Goal: Information Seeking & Learning: Understand process/instructions

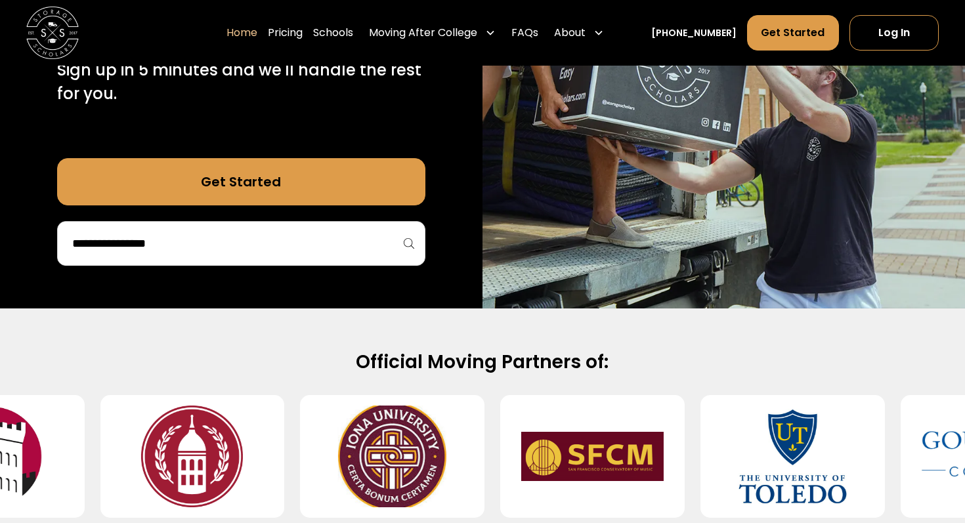
scroll to position [305, 0]
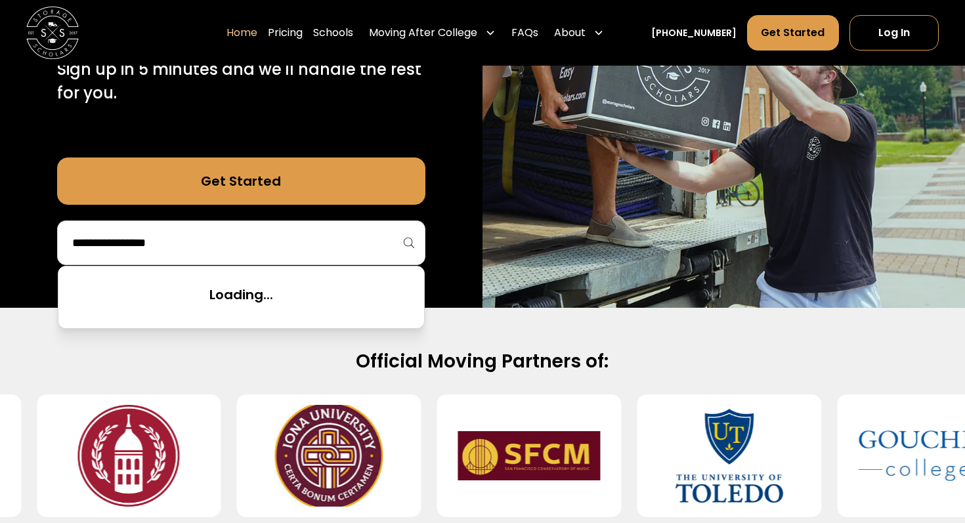
click at [238, 244] on input "search" at bounding box center [241, 243] width 341 height 22
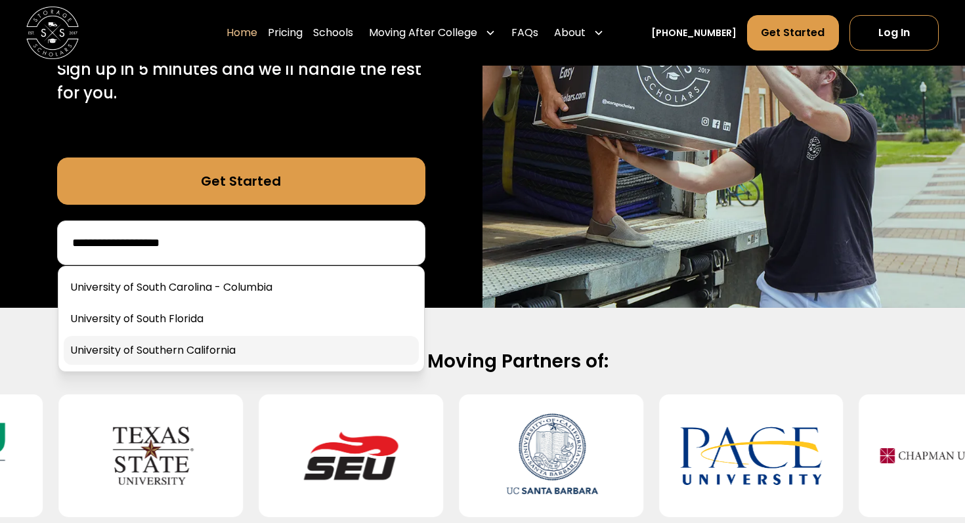
type input "**********"
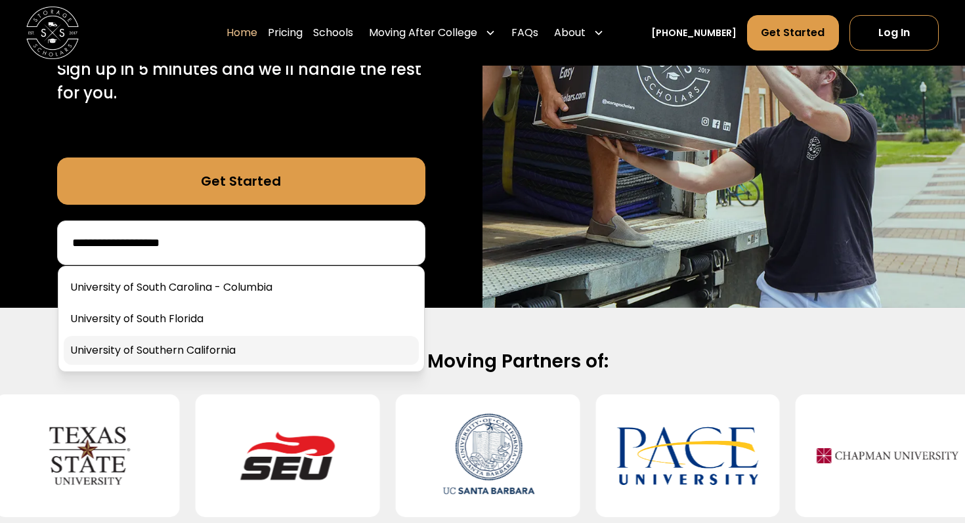
click at [206, 350] on link at bounding box center [241, 350] width 355 height 29
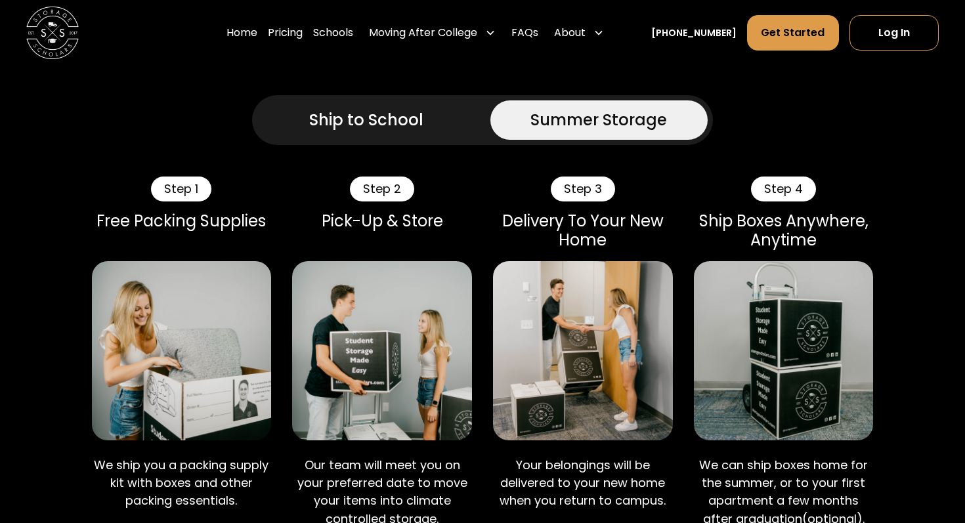
scroll to position [800, 0]
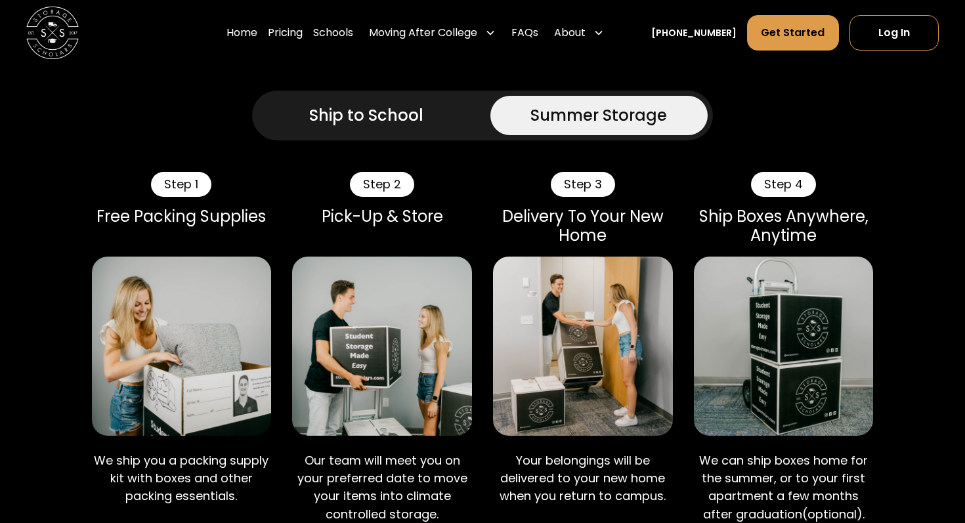
click at [390, 119] on div "Ship to School" at bounding box center [366, 116] width 114 height 24
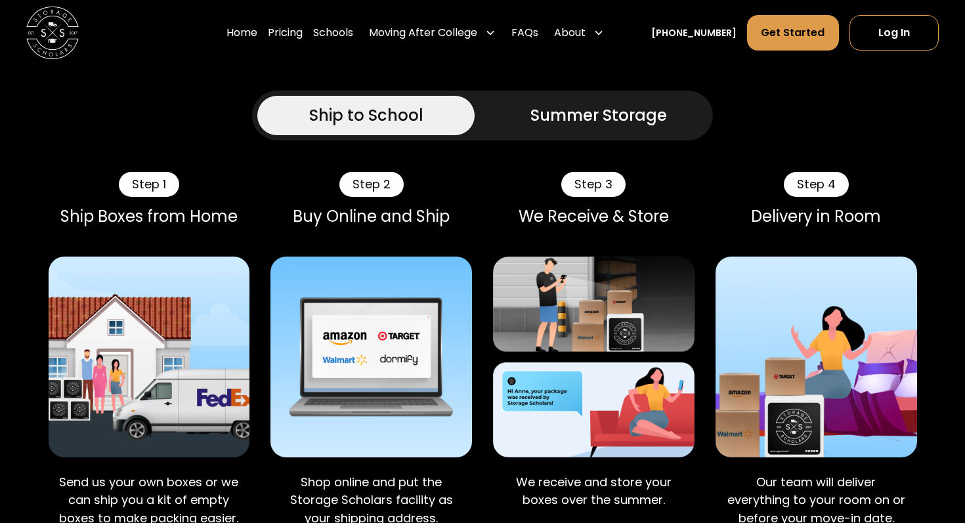
click at [362, 182] on div "Step 2" at bounding box center [371, 184] width 64 height 25
click at [363, 195] on div "Step 2" at bounding box center [371, 184] width 64 height 25
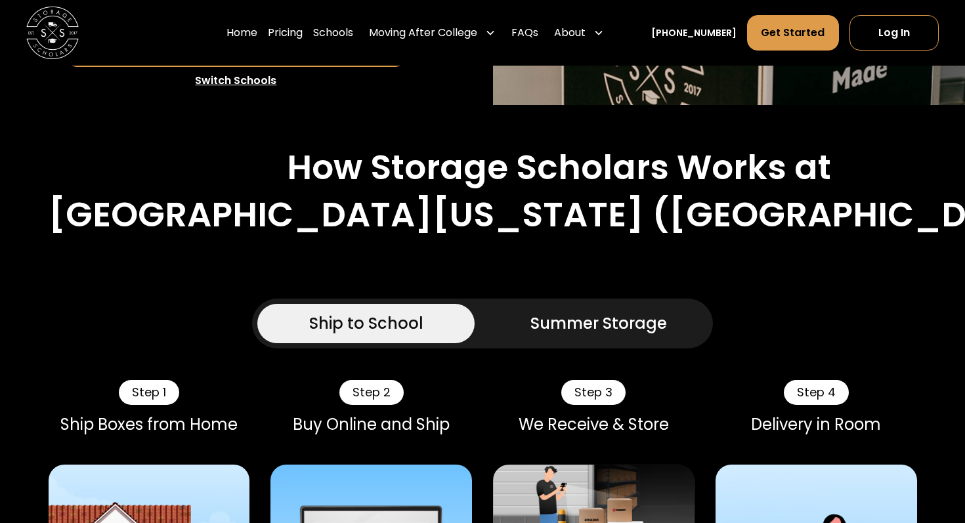
scroll to position [697, 0]
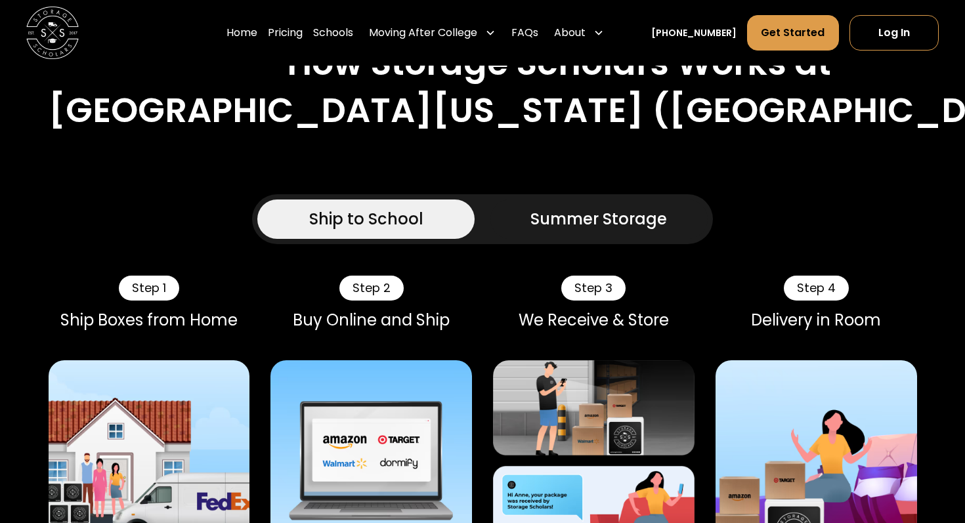
click at [538, 225] on div "Summer Storage" at bounding box center [598, 219] width 137 height 24
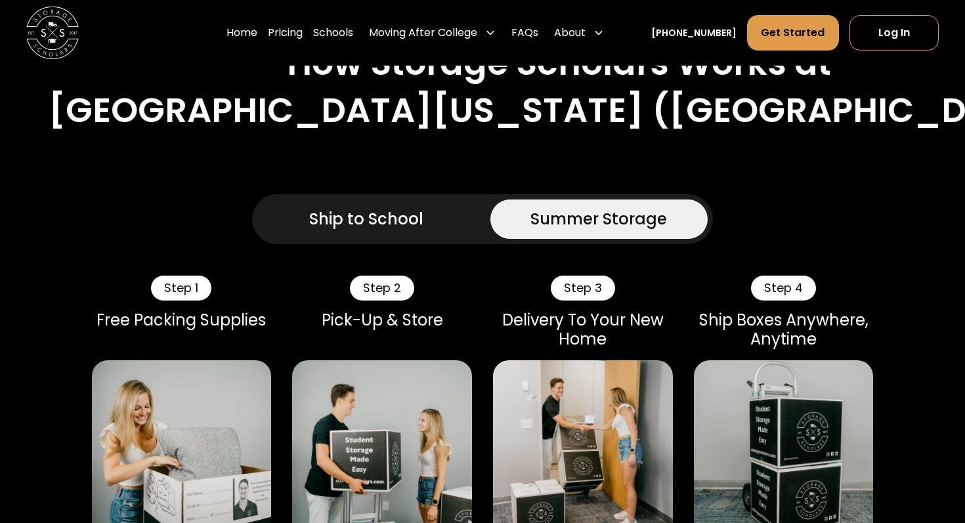
click at [372, 220] on div "Ship to School" at bounding box center [366, 219] width 114 height 24
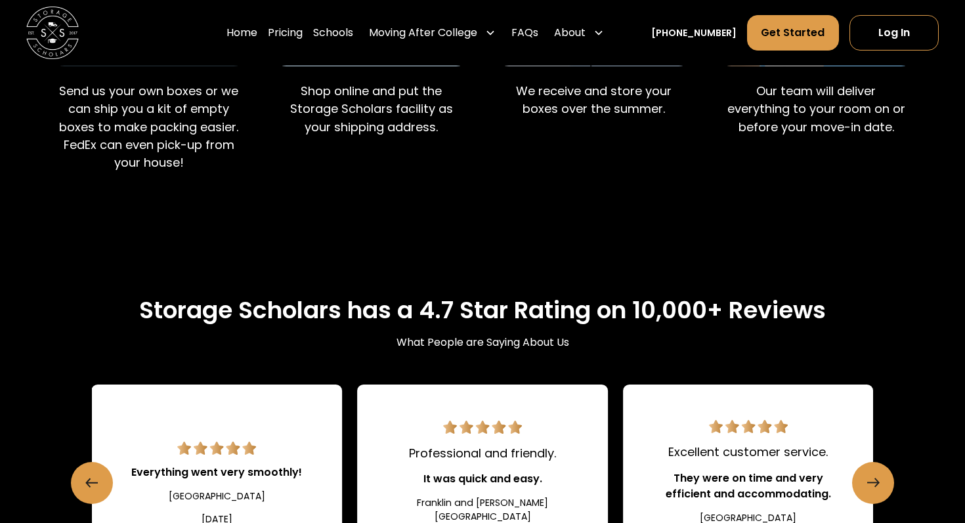
scroll to position [851, 0]
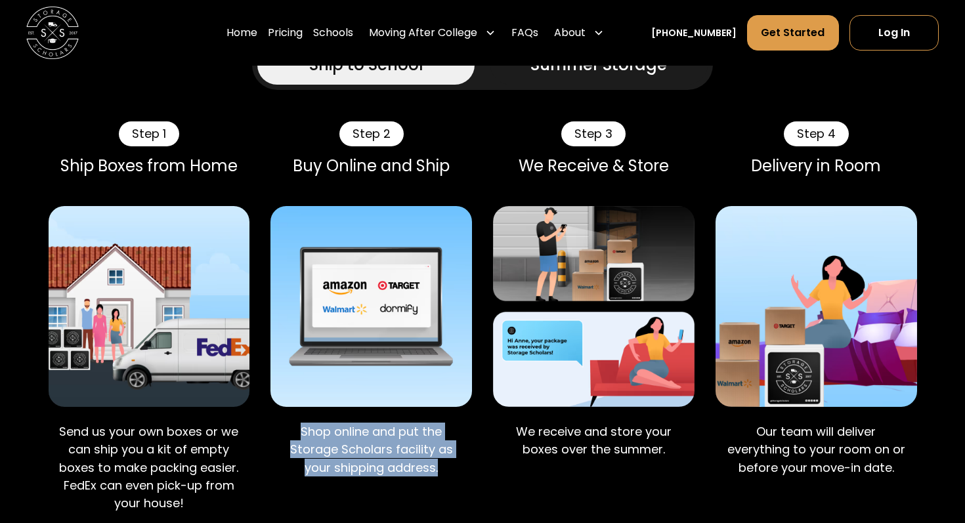
drag, startPoint x: 313, startPoint y: 419, endPoint x: 425, endPoint y: 479, distance: 126.6
click at [425, 480] on div "Shop online and put the Storage Scholars facility as your shipping address." at bounding box center [371, 452] width 202 height 81
click at [425, 480] on div at bounding box center [420, 488] width 16 height 16
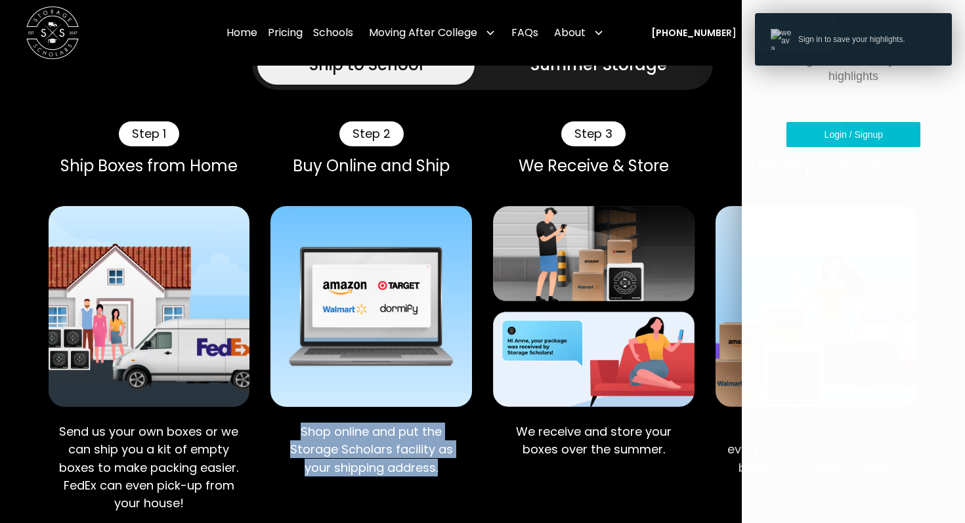
drag, startPoint x: 425, startPoint y: 479, endPoint x: 318, endPoint y: 431, distance: 116.7
click at [318, 431] on div "Shop online and put the Storage Scholars facility as your shipping address." at bounding box center [371, 452] width 202 height 81
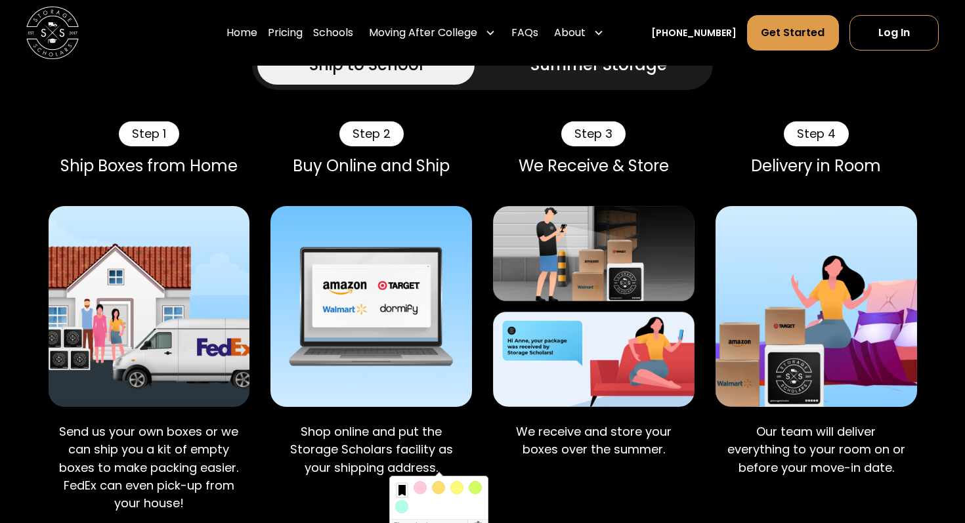
click at [730, 163] on div "Delivery in Room" at bounding box center [817, 166] width 202 height 19
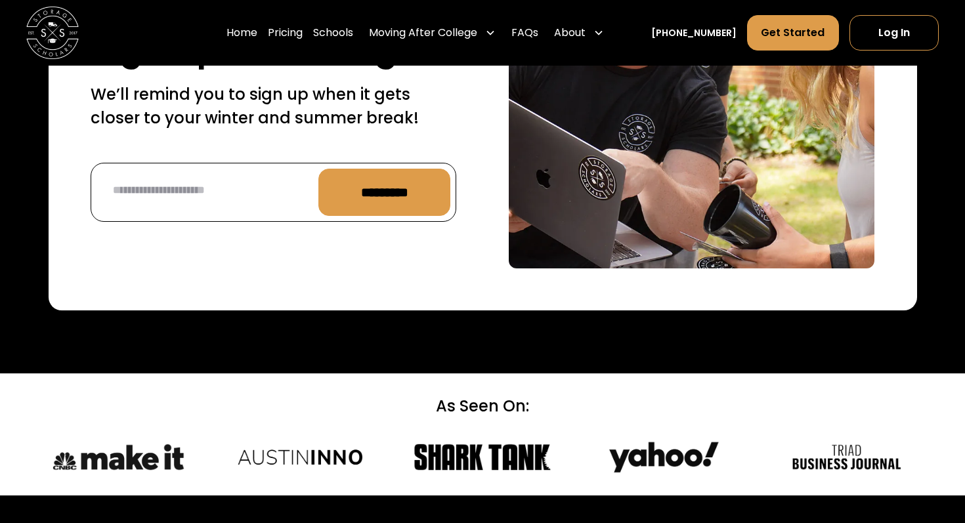
scroll to position [5238, 0]
